Goal: Transaction & Acquisition: Obtain resource

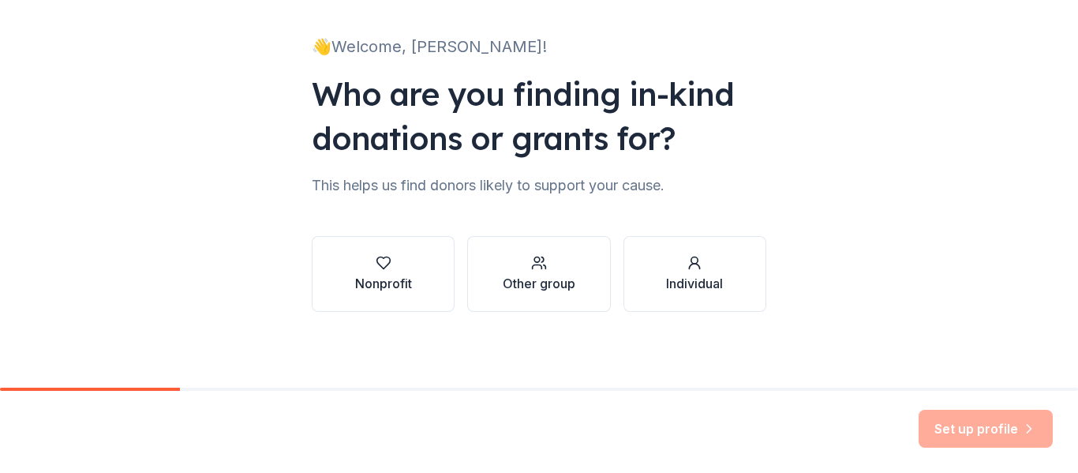
scroll to position [92, 0]
click at [536, 290] on div "Other group" at bounding box center [538, 283] width 73 height 19
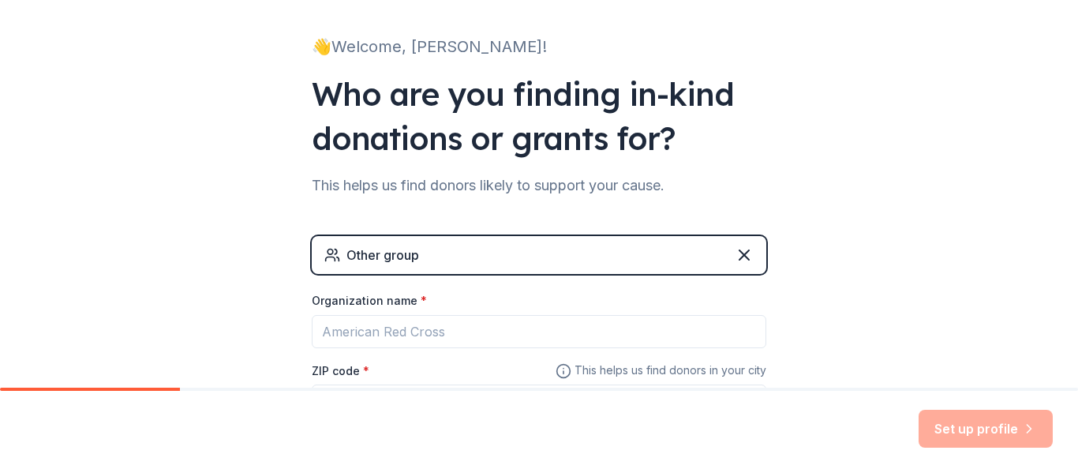
scroll to position [227, 0]
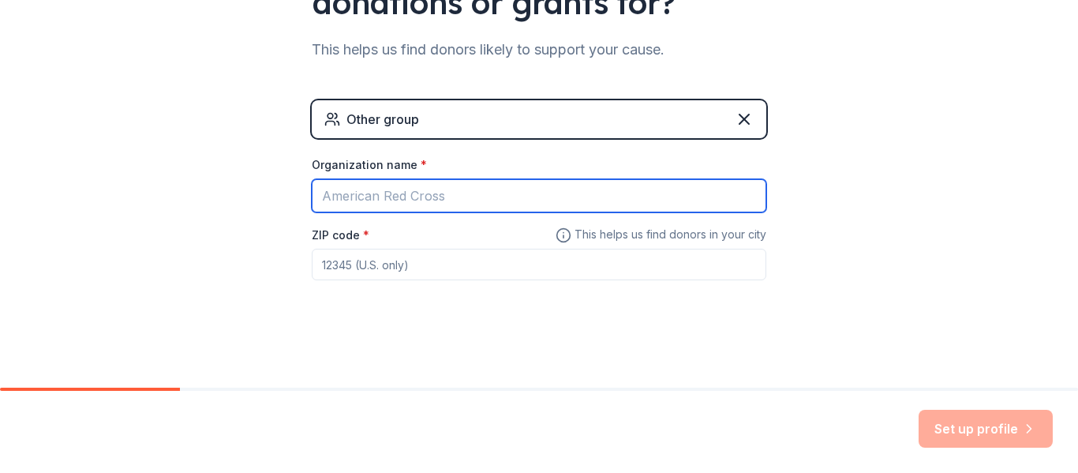
click at [439, 201] on input "Organization name *" at bounding box center [539, 195] width 454 height 33
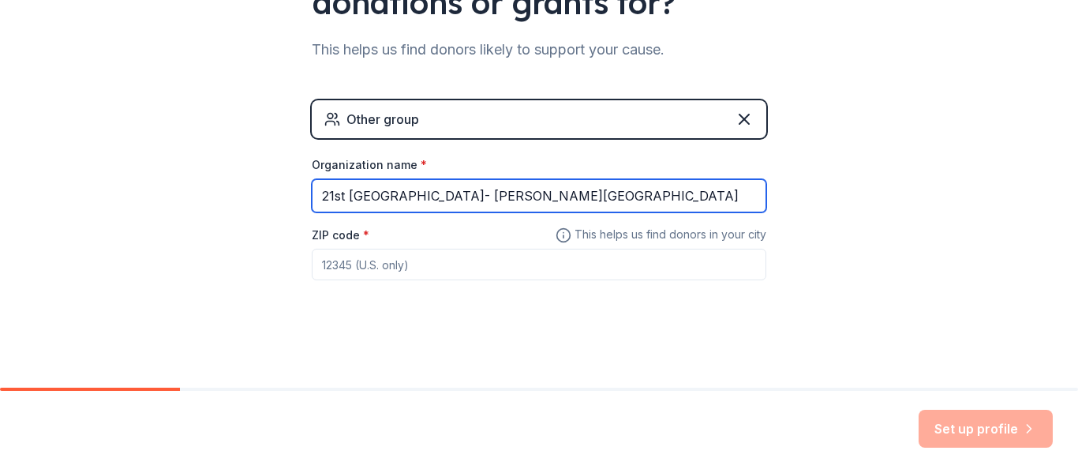
type input "21st Century Community Learning Center- Glen Meadow Middle School"
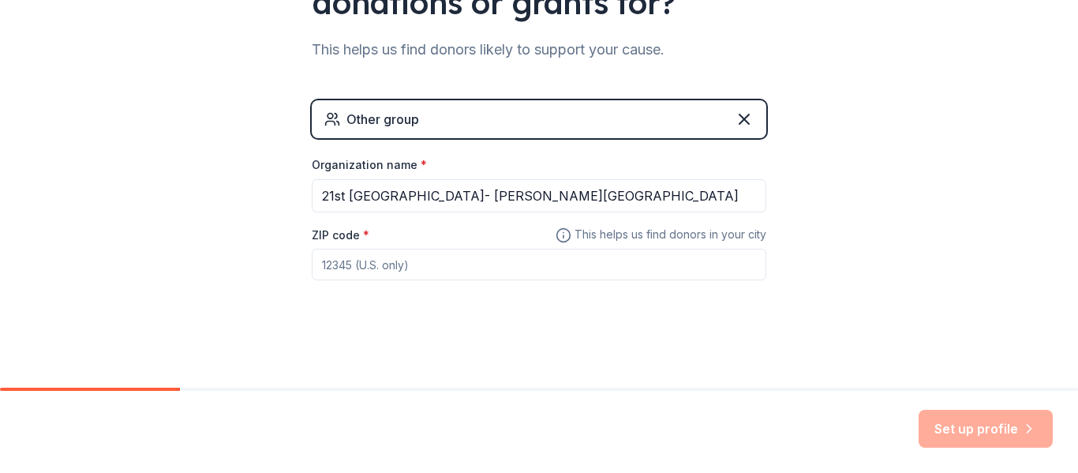
click at [419, 267] on input "ZIP code *" at bounding box center [539, 264] width 454 height 32
type input "07462"
click at [947, 439] on button "Set up profile" at bounding box center [985, 428] width 134 height 38
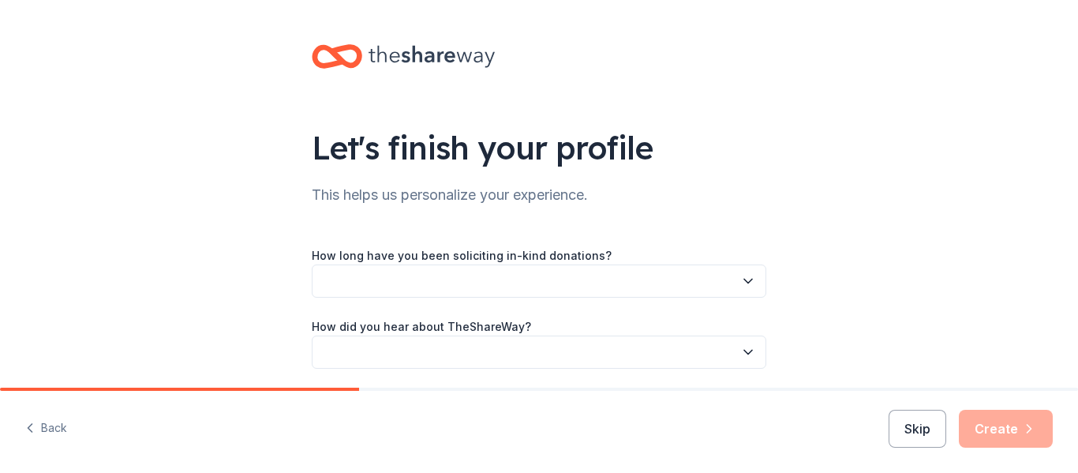
scroll to position [57, 0]
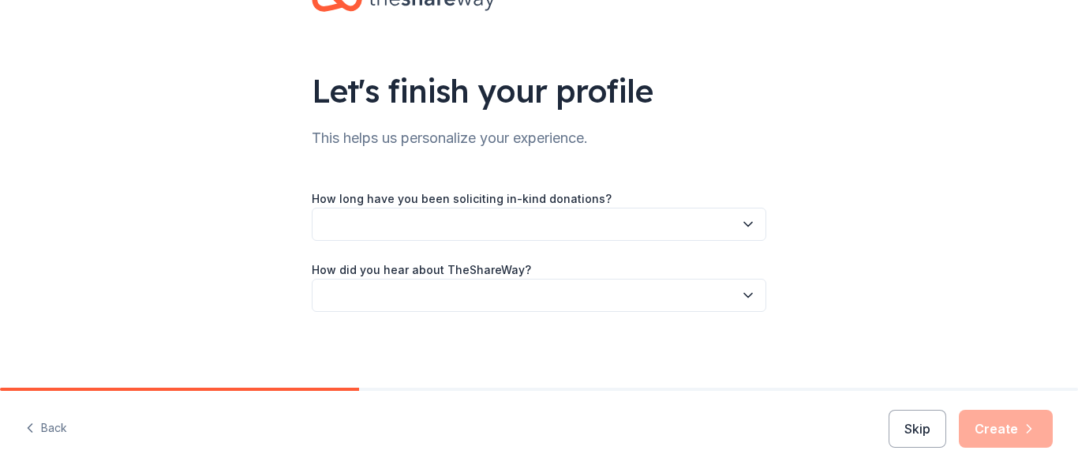
click at [651, 228] on button "button" at bounding box center [539, 223] width 454 height 33
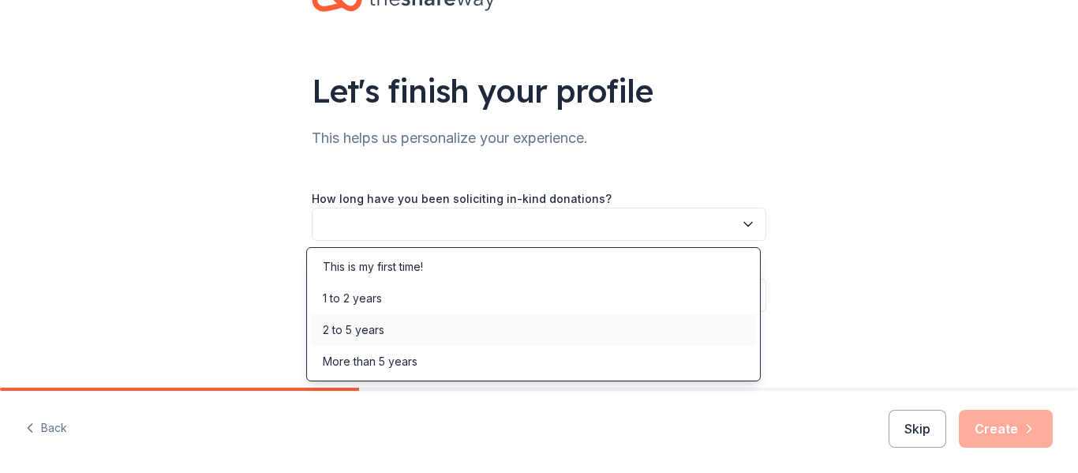
click at [389, 328] on div "2 to 5 years" at bounding box center [533, 330] width 446 height 32
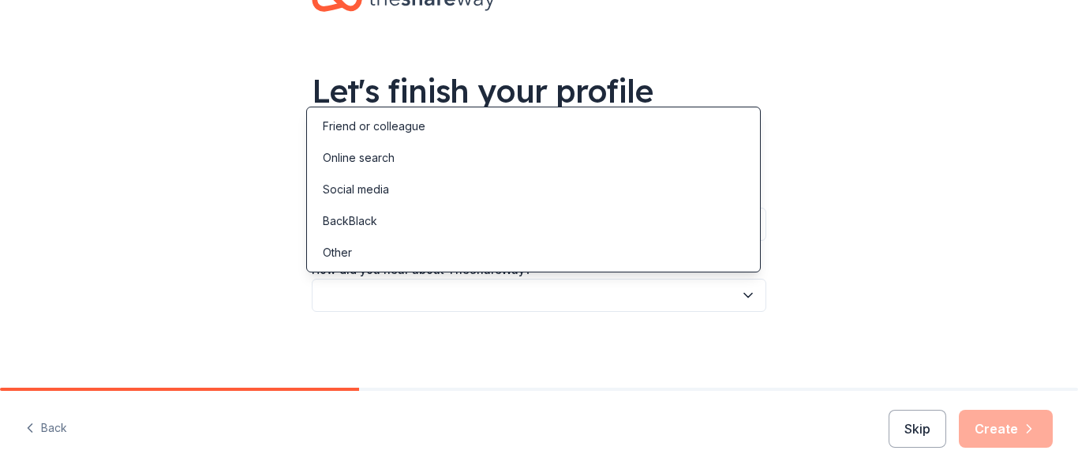
click at [398, 296] on button "button" at bounding box center [539, 294] width 454 height 33
click at [379, 152] on div "Online search" at bounding box center [359, 157] width 72 height 19
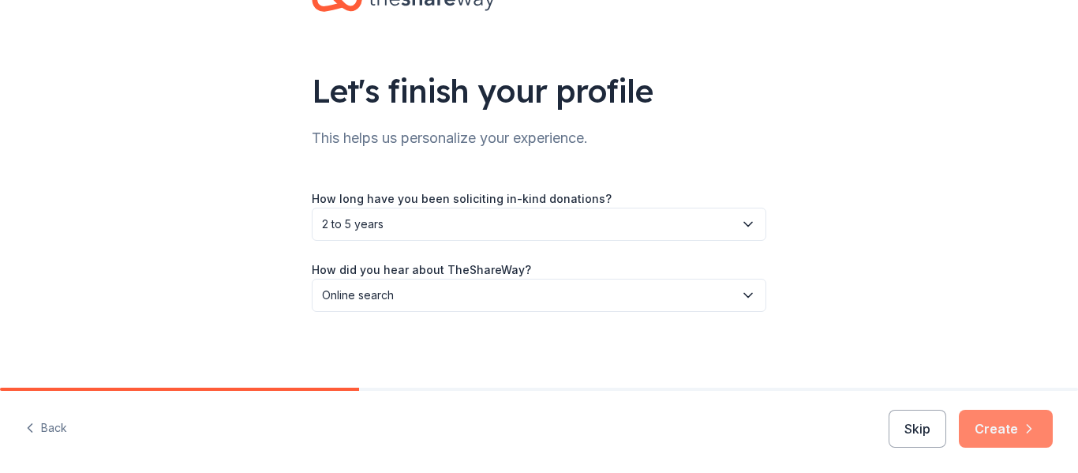
click at [1009, 437] on button "Create" at bounding box center [1005, 428] width 94 height 38
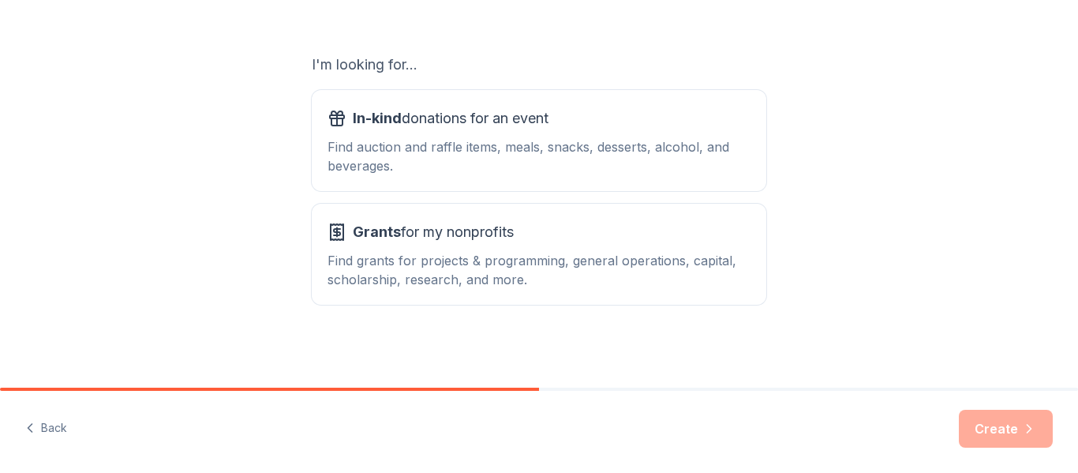
scroll to position [247, 0]
click at [703, 157] on div "Find auction and raffle items, meals, snacks, desserts, alcohol, and beverages." at bounding box center [538, 156] width 423 height 38
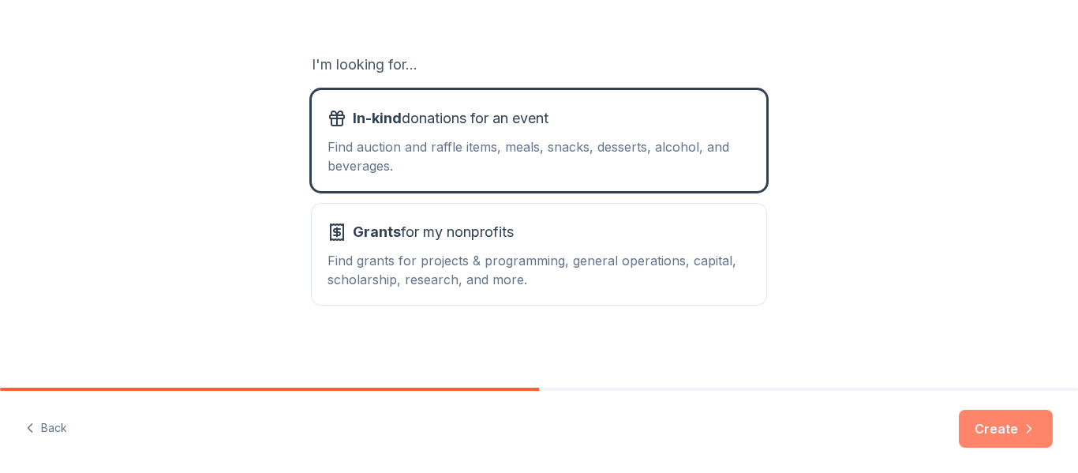
click at [985, 427] on button "Create" at bounding box center [1005, 428] width 94 height 38
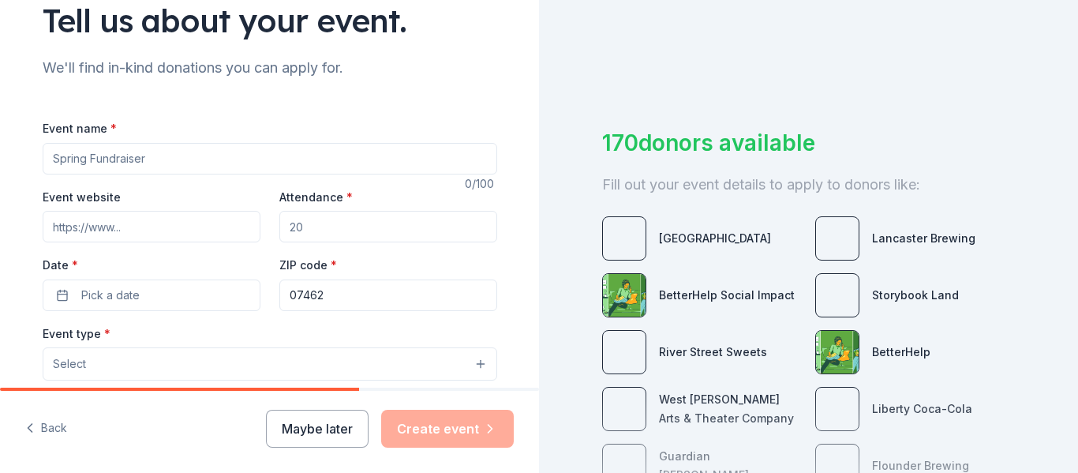
scroll to position [126, 0]
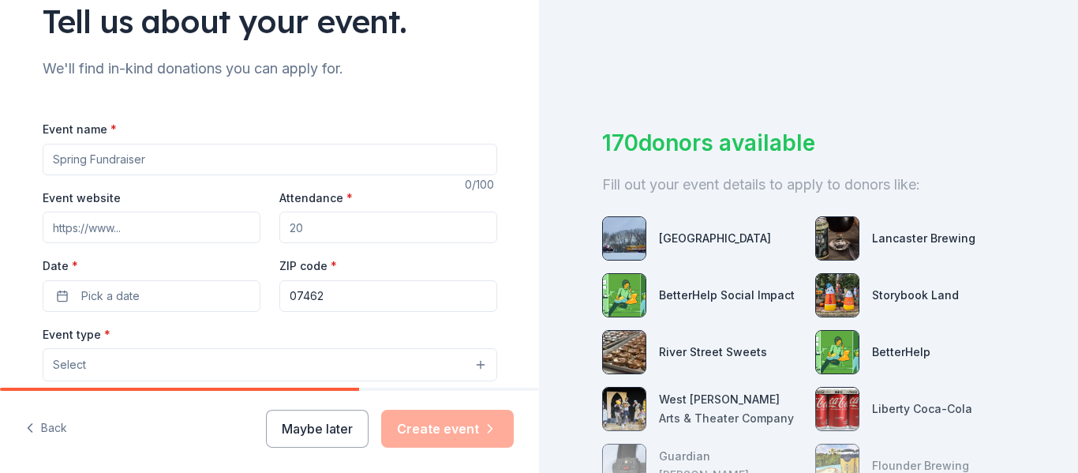
click at [163, 163] on input "Event name *" at bounding box center [270, 160] width 454 height 32
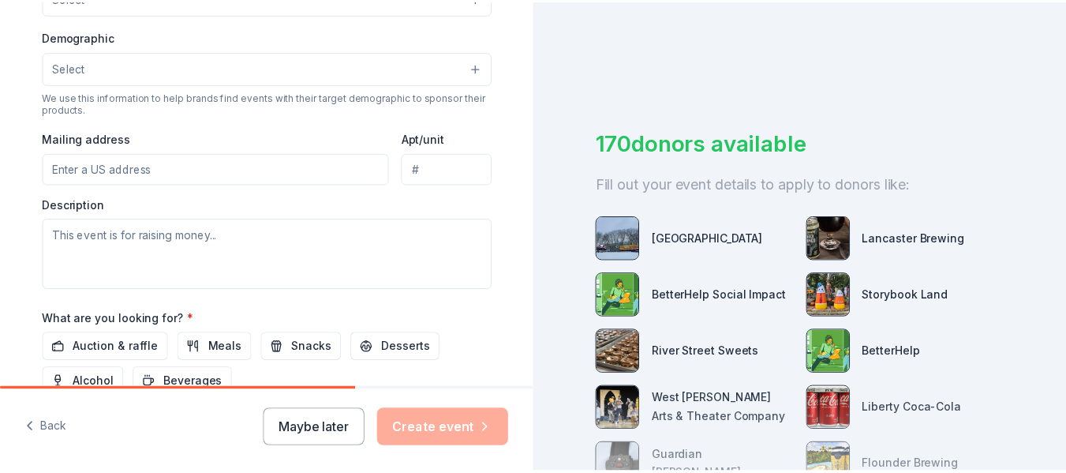
scroll to position [663, 0]
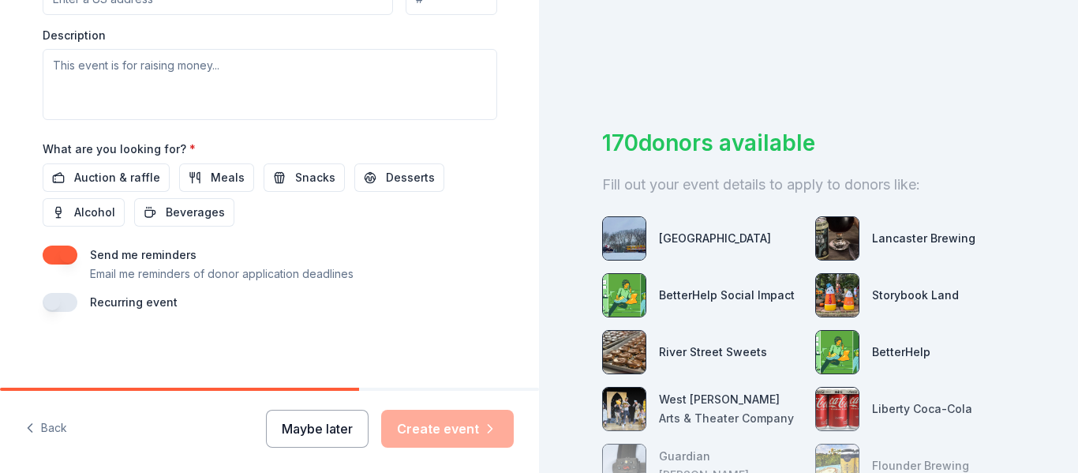
click at [293, 437] on button "Maybe later" at bounding box center [317, 428] width 103 height 38
click at [332, 418] on button "Maybe later" at bounding box center [317, 428] width 103 height 38
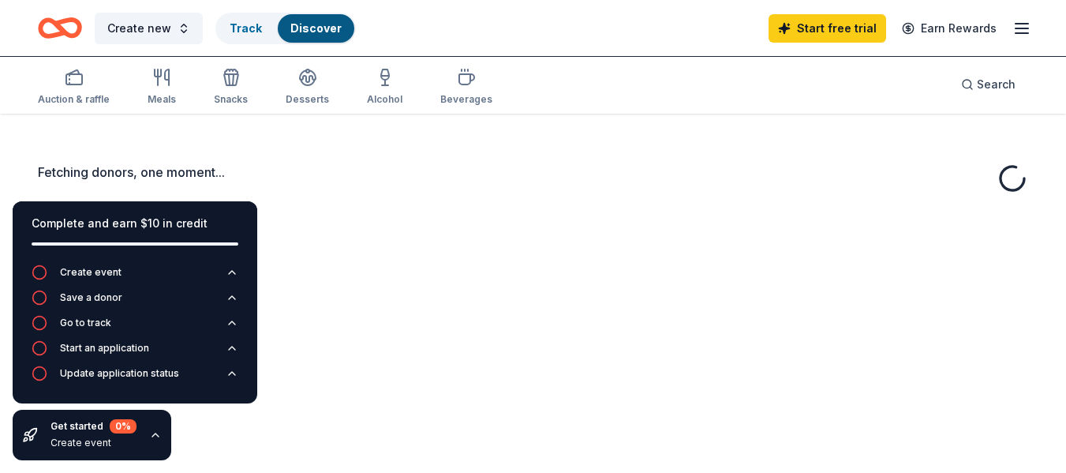
scroll to position [32, 0]
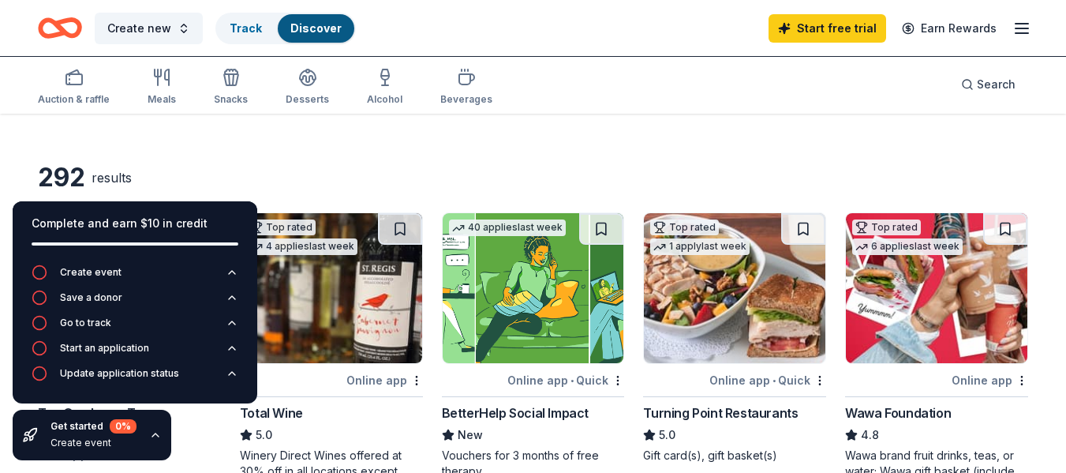
click at [149, 439] on icon "button" at bounding box center [155, 434] width 13 height 13
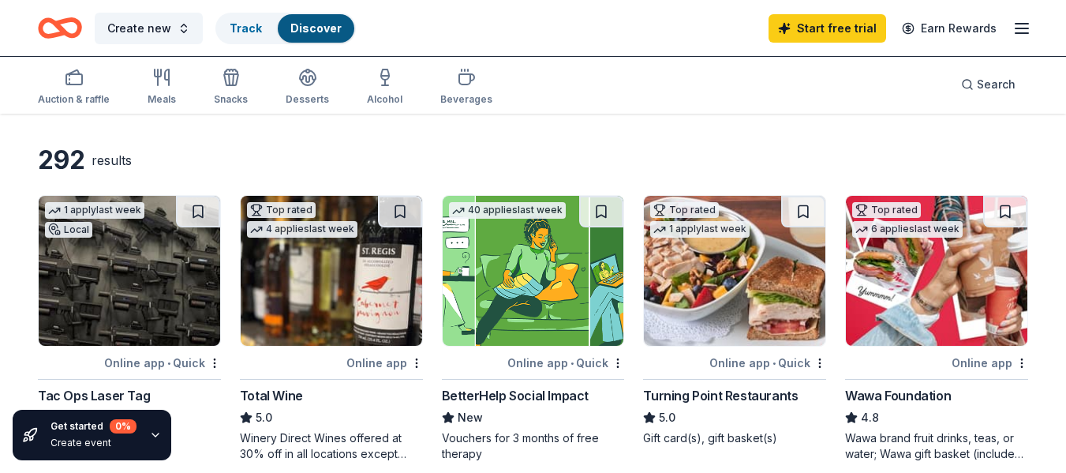
scroll to position [0, 0]
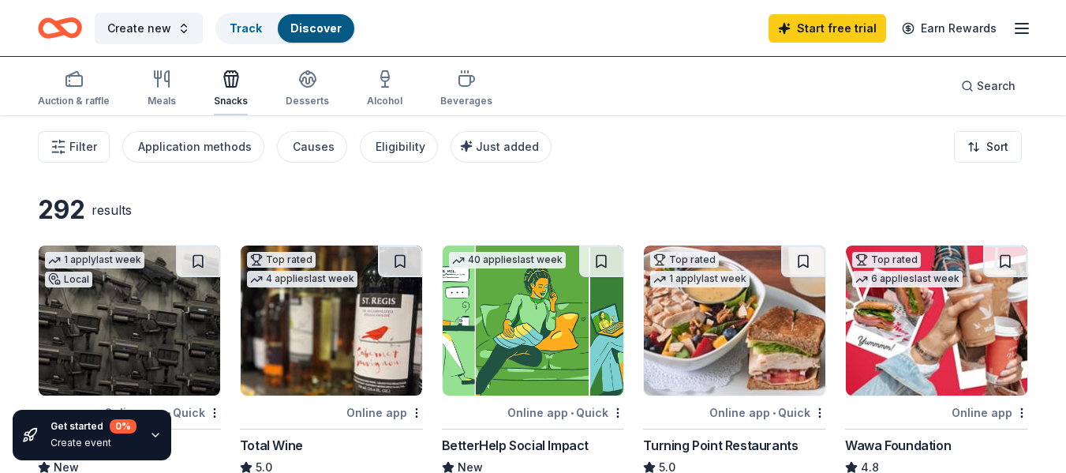
click at [224, 84] on icon "button" at bounding box center [231, 81] width 14 height 11
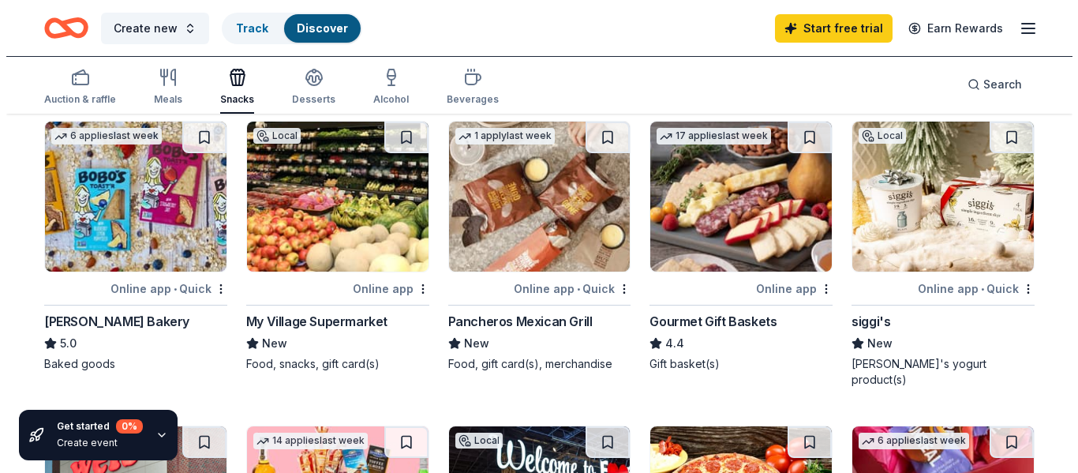
scroll to position [414, 0]
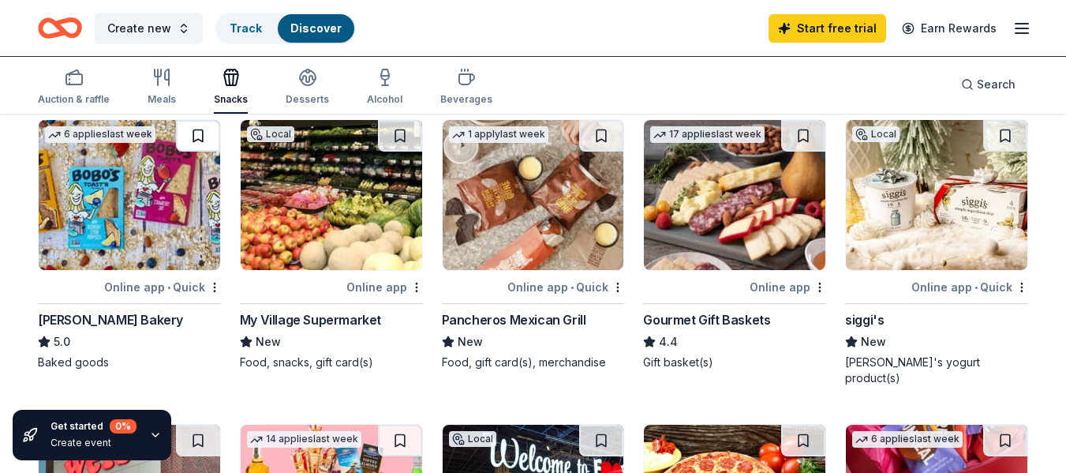
click at [203, 129] on button at bounding box center [198, 136] width 44 height 32
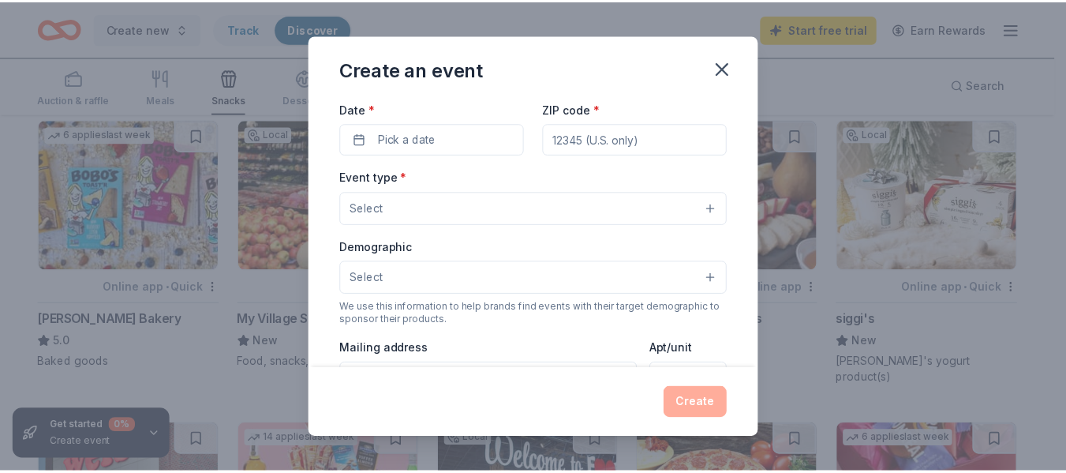
scroll to position [0, 0]
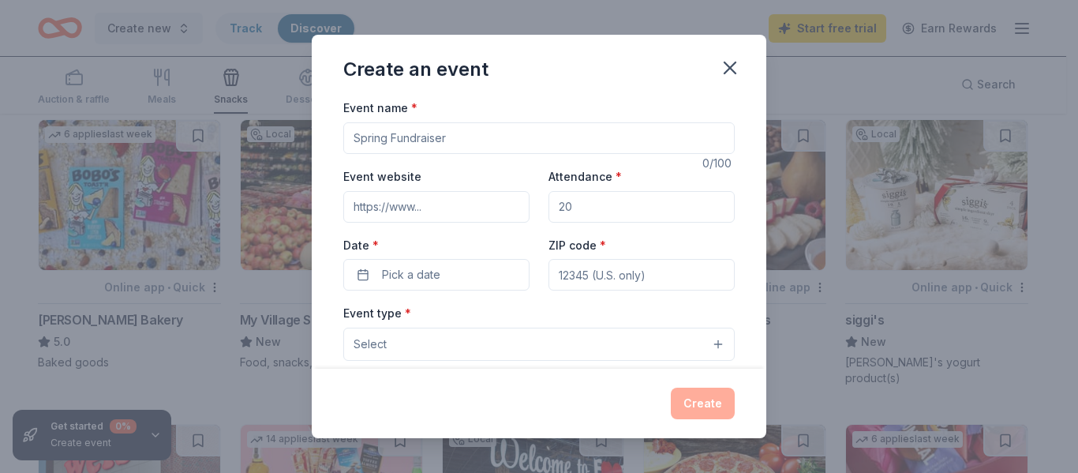
click at [476, 210] on input "Event website" at bounding box center [436, 207] width 186 height 32
click at [730, 60] on icon "button" at bounding box center [730, 68] width 22 height 22
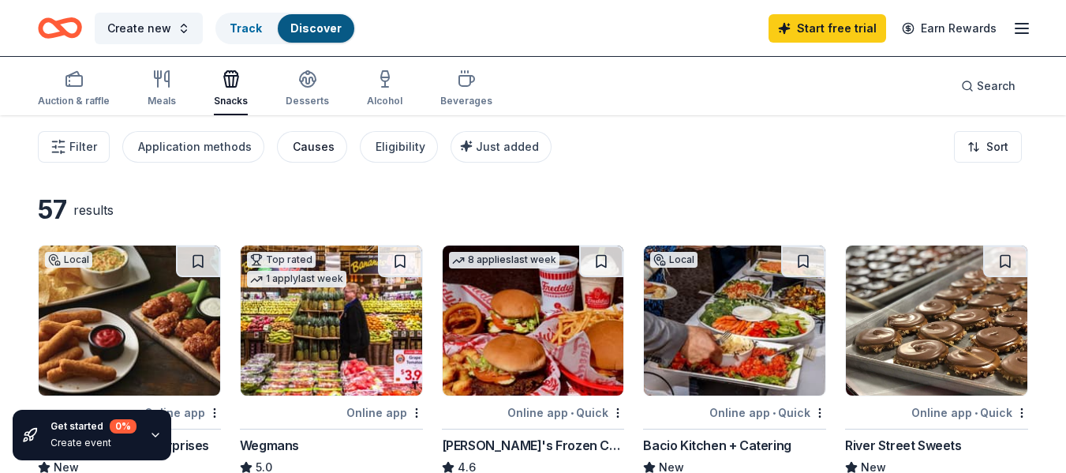
click at [308, 151] on div "Causes" at bounding box center [314, 146] width 42 height 19
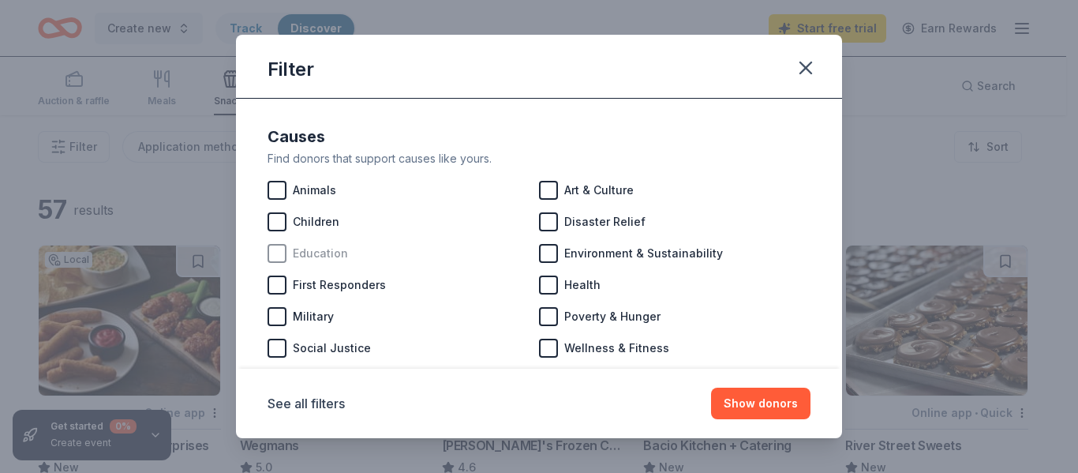
click at [279, 250] on div at bounding box center [276, 253] width 19 height 19
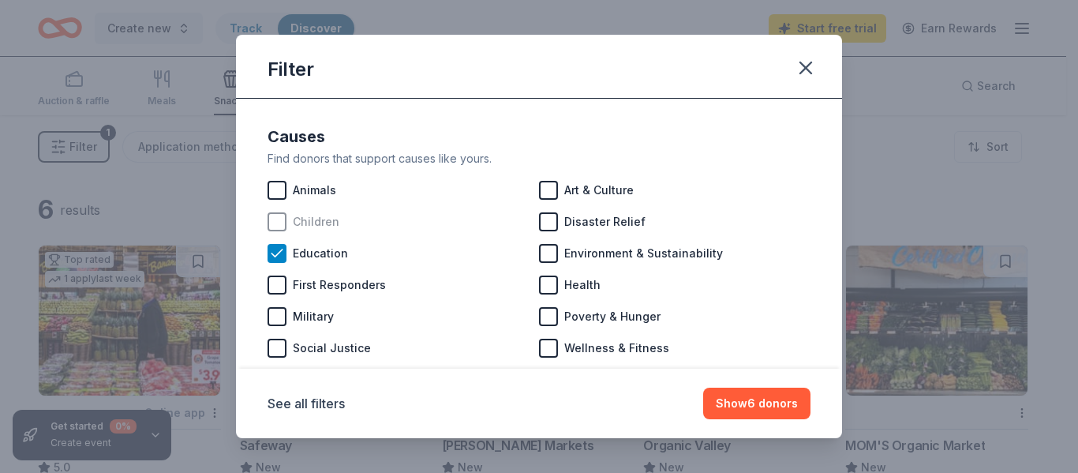
click at [280, 227] on div at bounding box center [276, 221] width 19 height 19
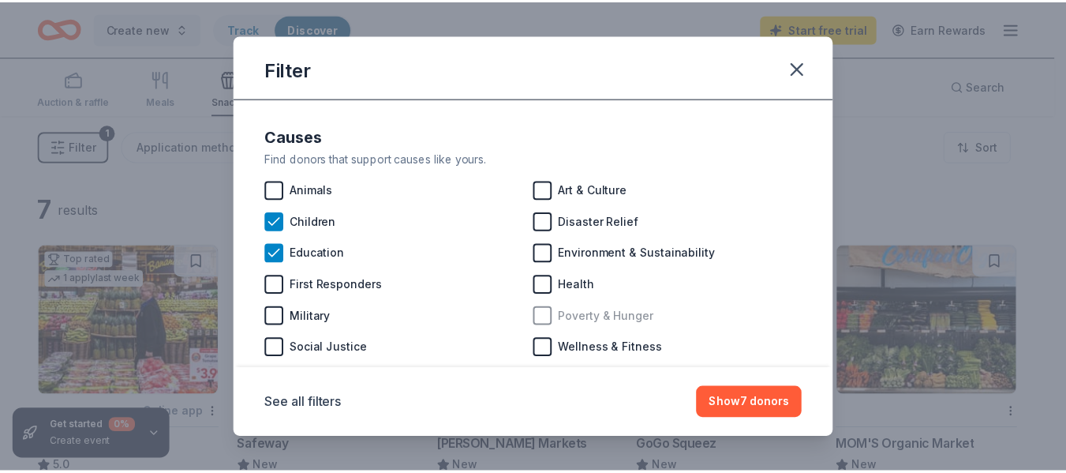
scroll to position [33, 0]
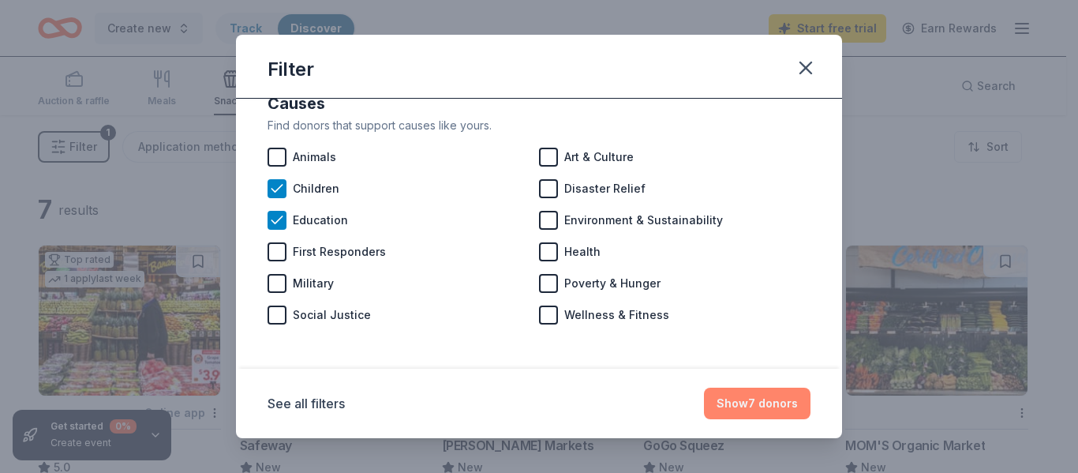
click at [730, 410] on button "Show 7 donors" at bounding box center [757, 403] width 106 height 32
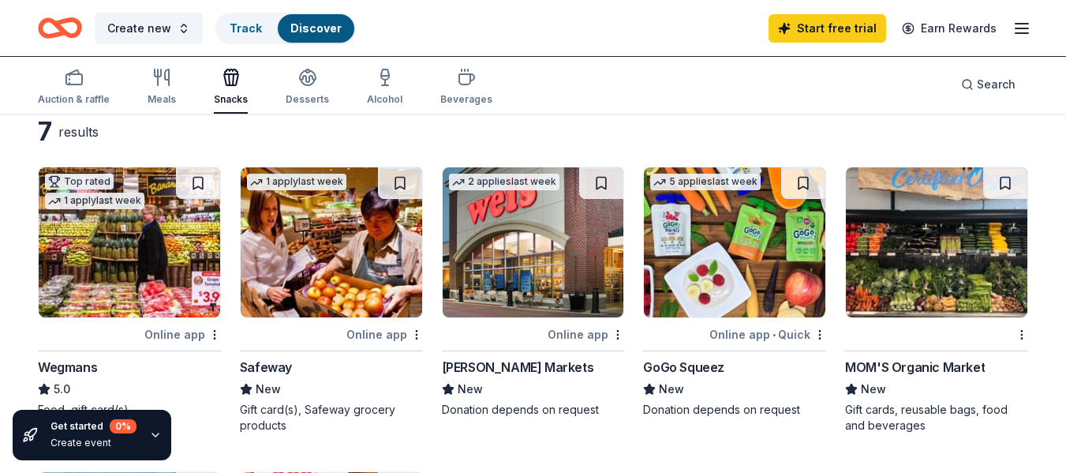
scroll to position [77, 0]
click at [559, 296] on img at bounding box center [533, 243] width 181 height 150
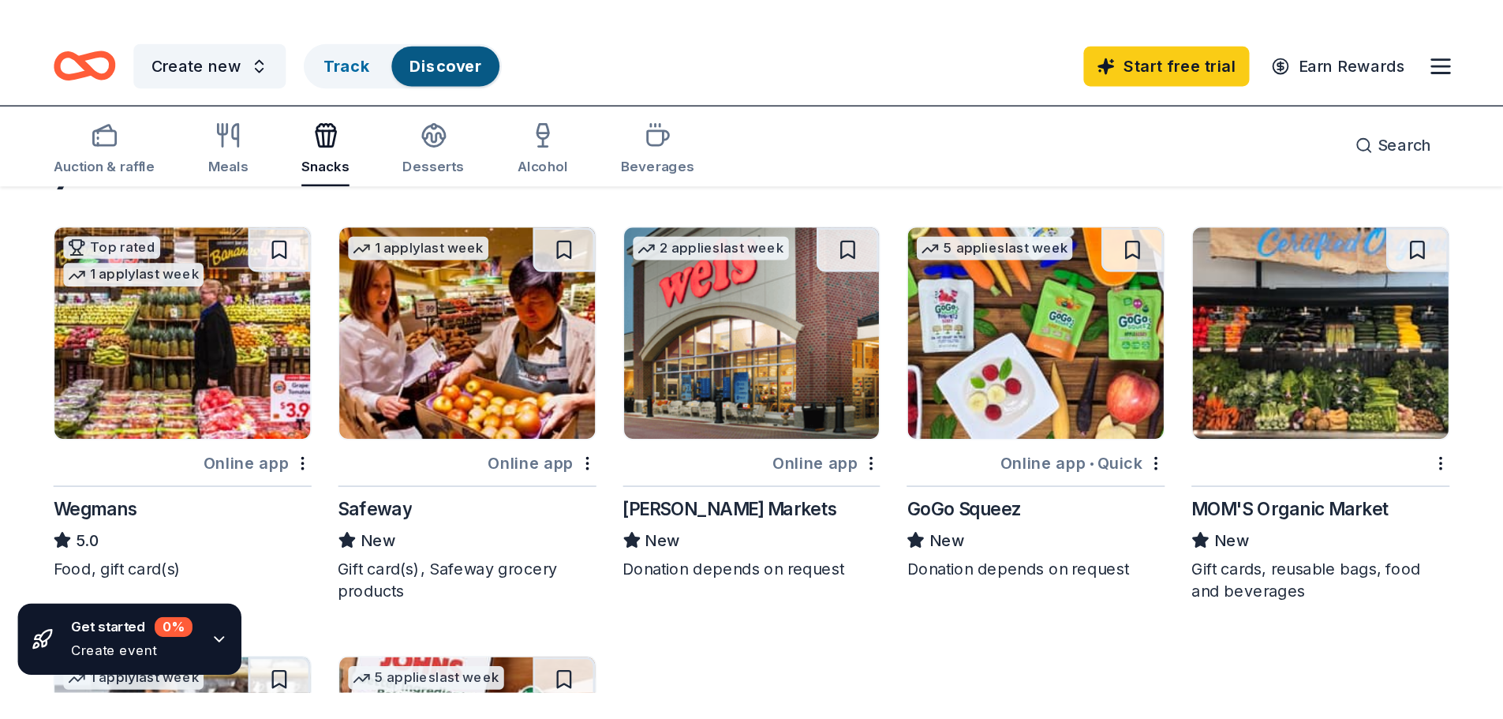
scroll to position [102, 0]
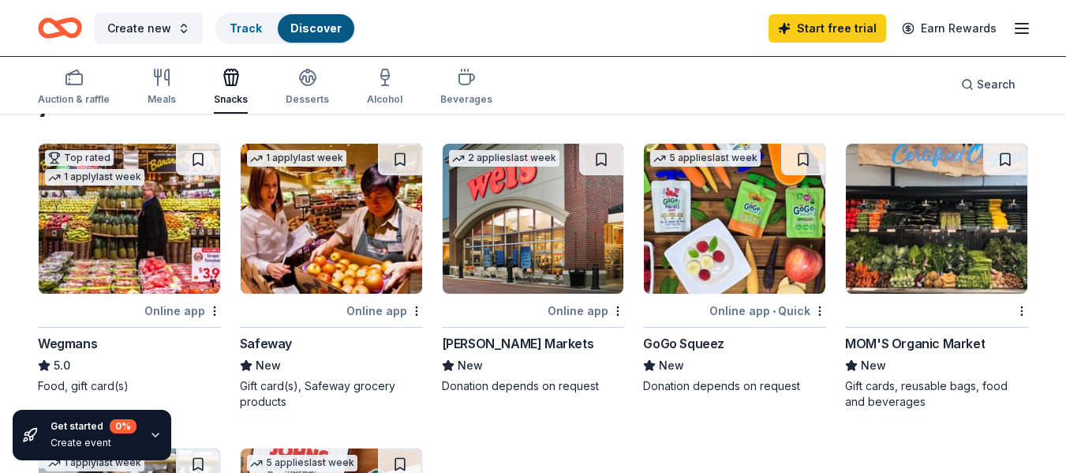
click at [719, 242] on img at bounding box center [734, 219] width 181 height 150
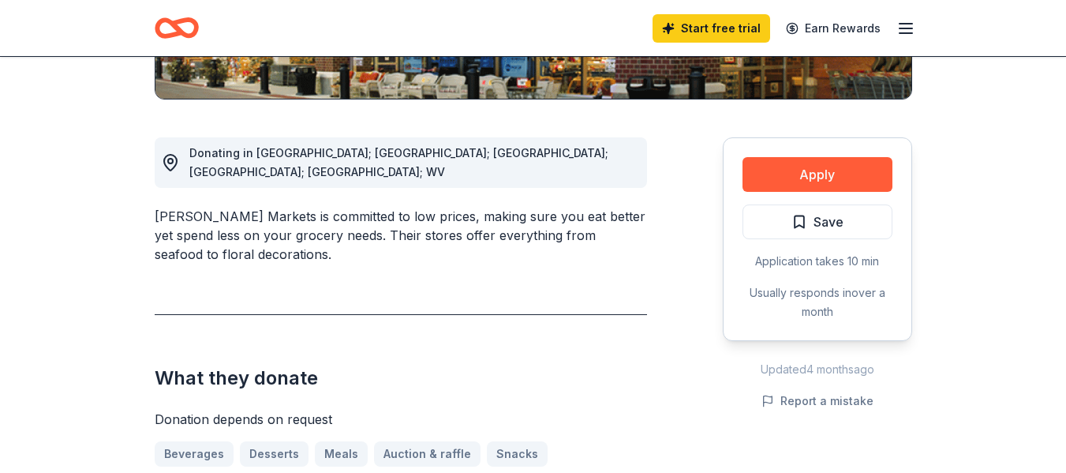
scroll to position [381, 0]
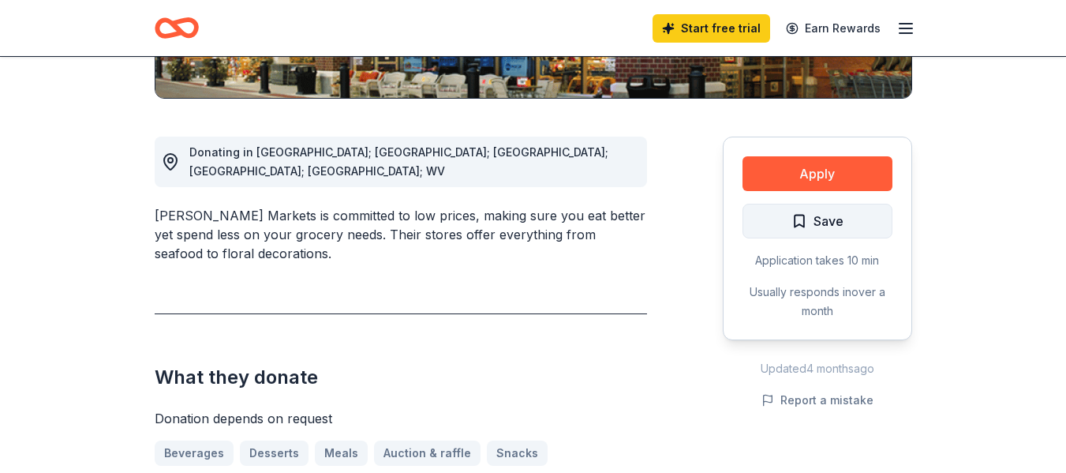
click at [804, 215] on span "Save" at bounding box center [817, 221] width 52 height 21
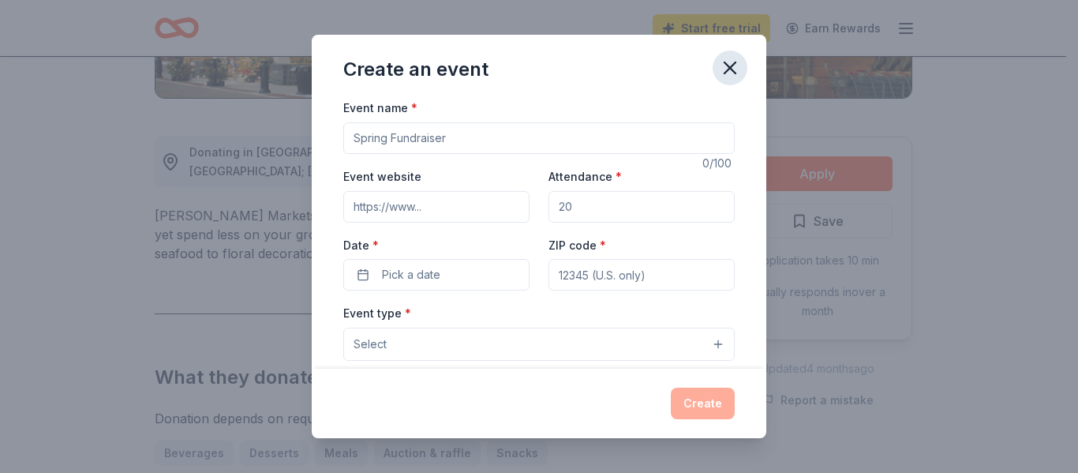
click at [727, 69] on icon "button" at bounding box center [729, 67] width 11 height 11
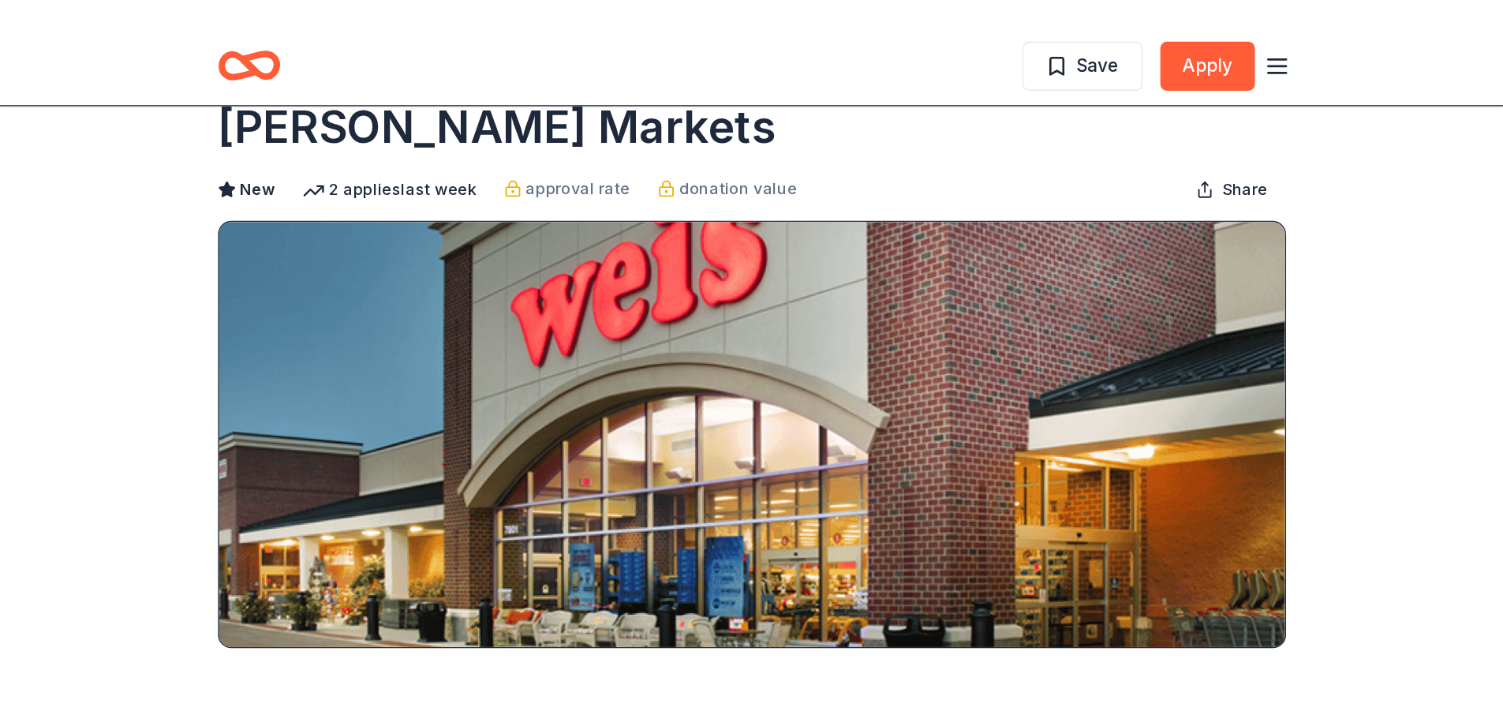
scroll to position [0, 0]
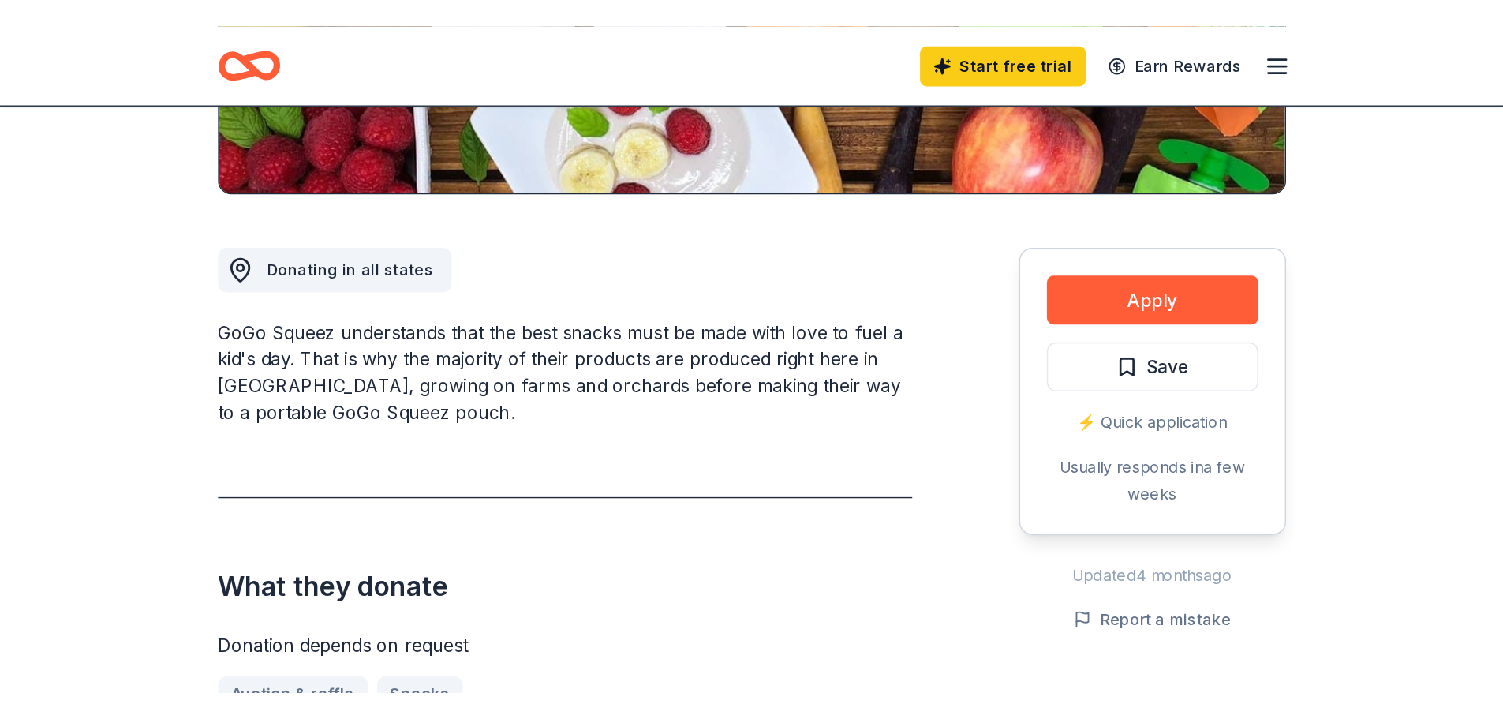
scroll to position [361, 0]
